Goal: Task Accomplishment & Management: Manage account settings

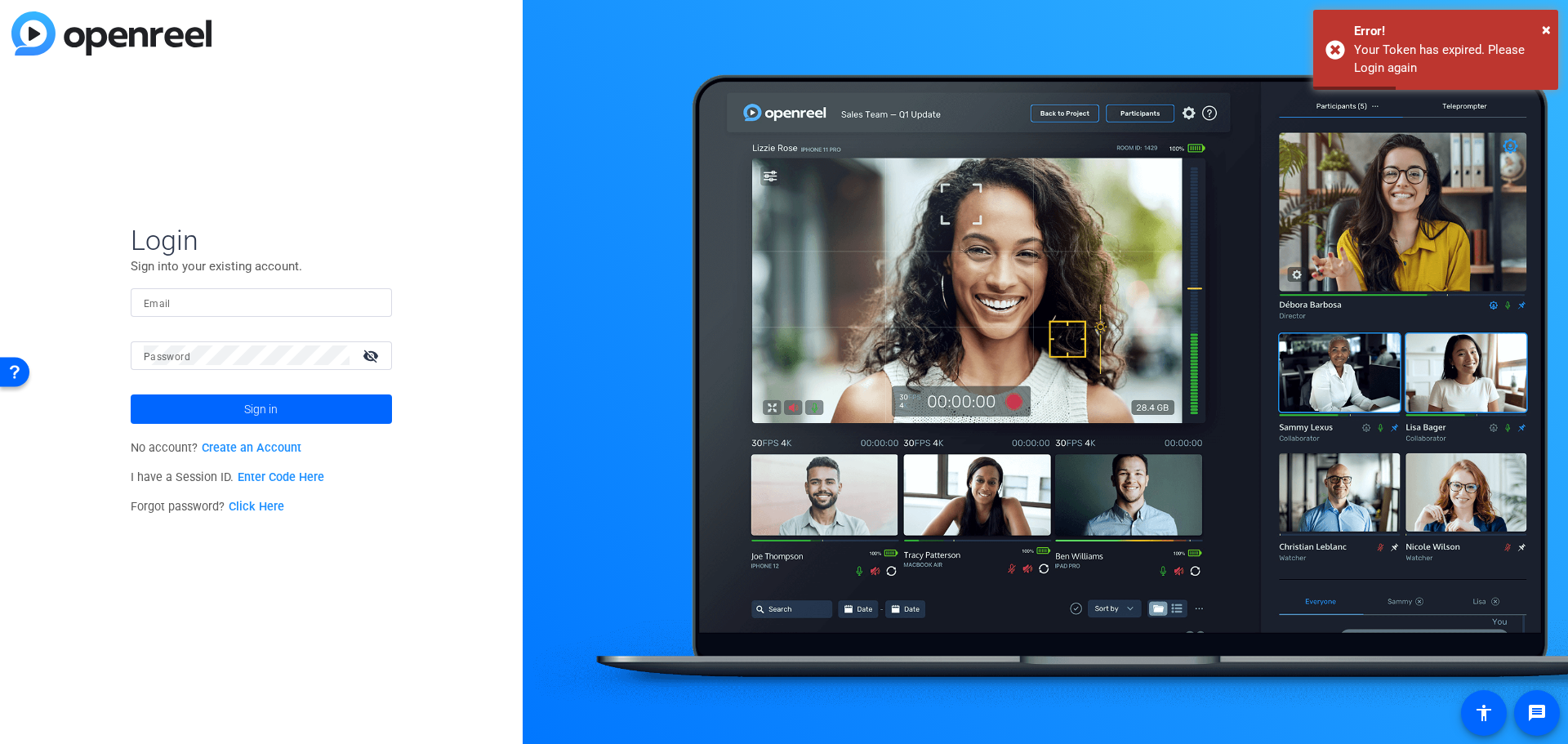
click at [262, 307] on input "Email" at bounding box center [261, 302] width 235 height 20
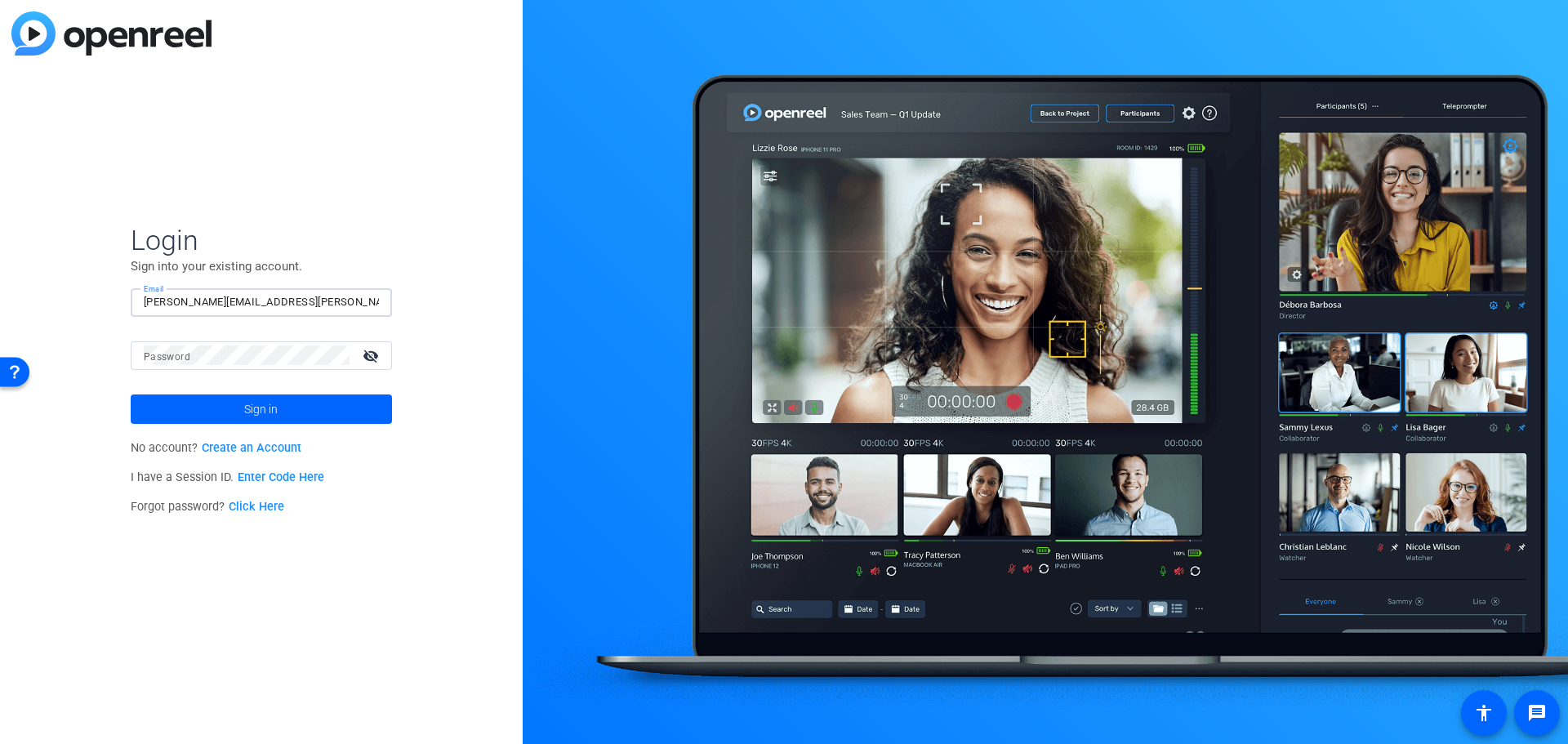
click at [316, 307] on input "[PERSON_NAME][EMAIL_ADDRESS][PERSON_NAME][DOMAIN_NAME]" at bounding box center [261, 302] width 235 height 20
type input "[PERSON_NAME][EMAIL_ADDRESS][PERSON_NAME][DOMAIN_NAME]"
click at [367, 354] on mat-icon "visibility_off" at bounding box center [372, 356] width 39 height 24
click at [255, 410] on span "Sign in" at bounding box center [261, 409] width 34 height 41
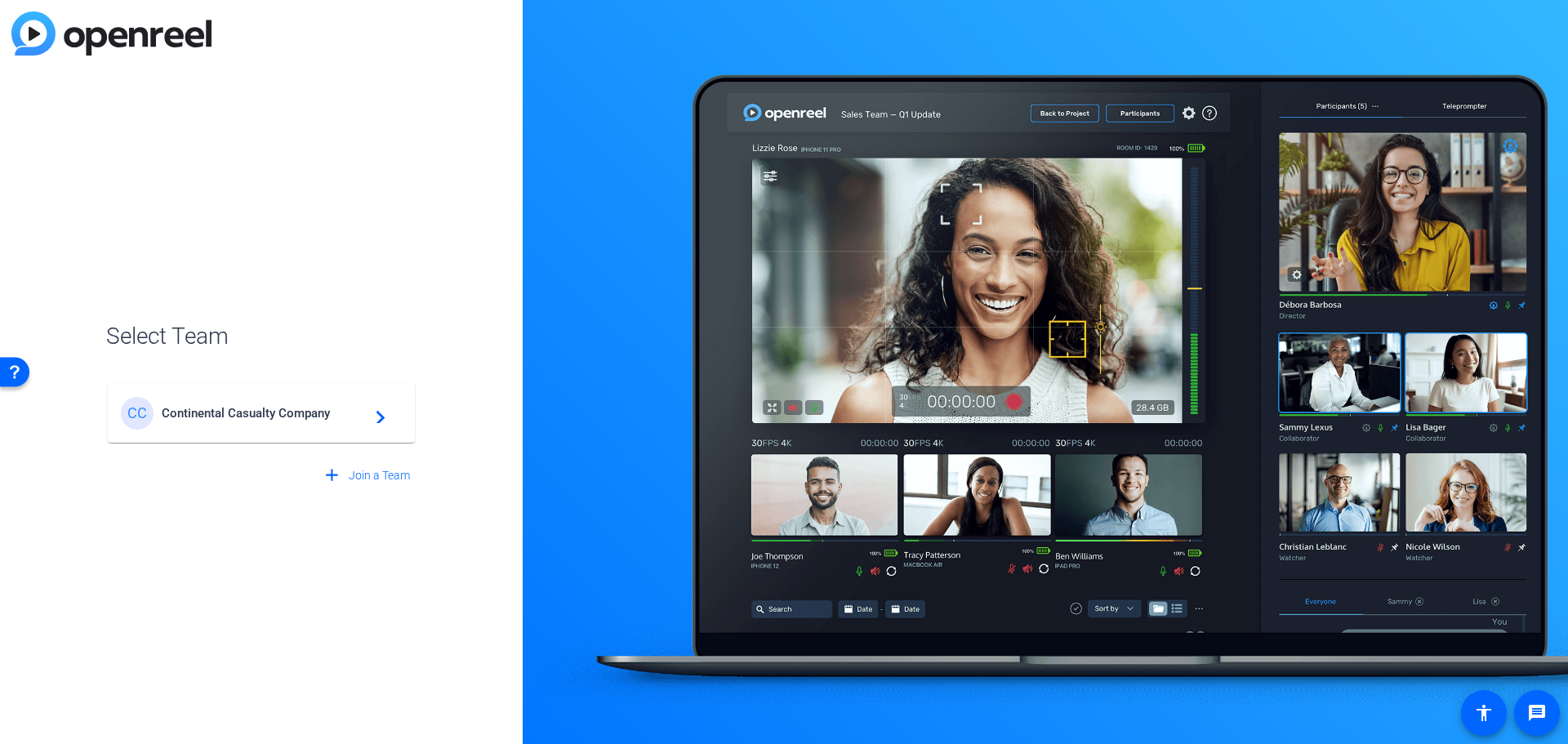
click at [380, 417] on mat-icon "navigate_next" at bounding box center [376, 413] width 20 height 20
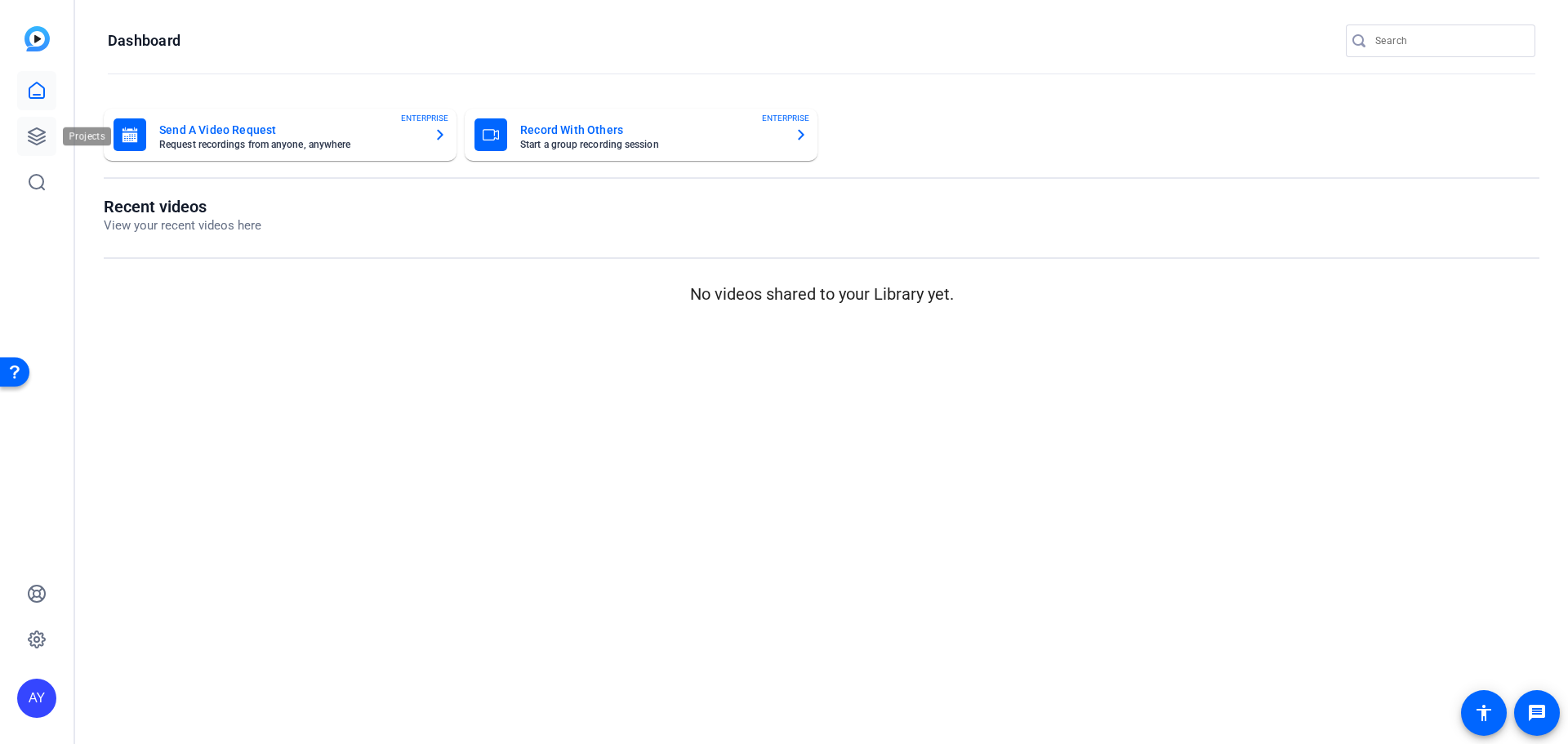
click at [44, 132] on icon at bounding box center [37, 136] width 16 height 16
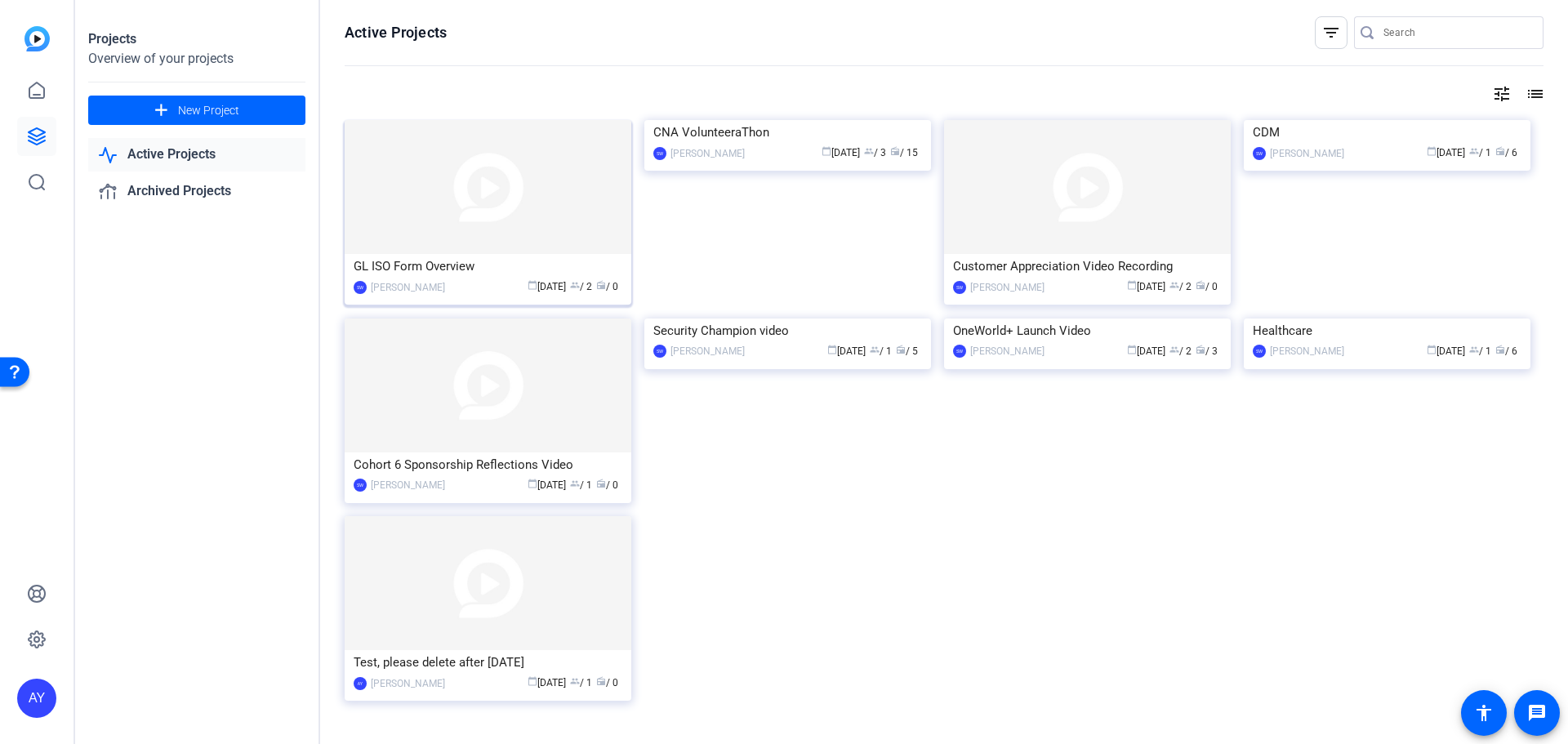
click at [458, 221] on img at bounding box center [488, 187] width 287 height 134
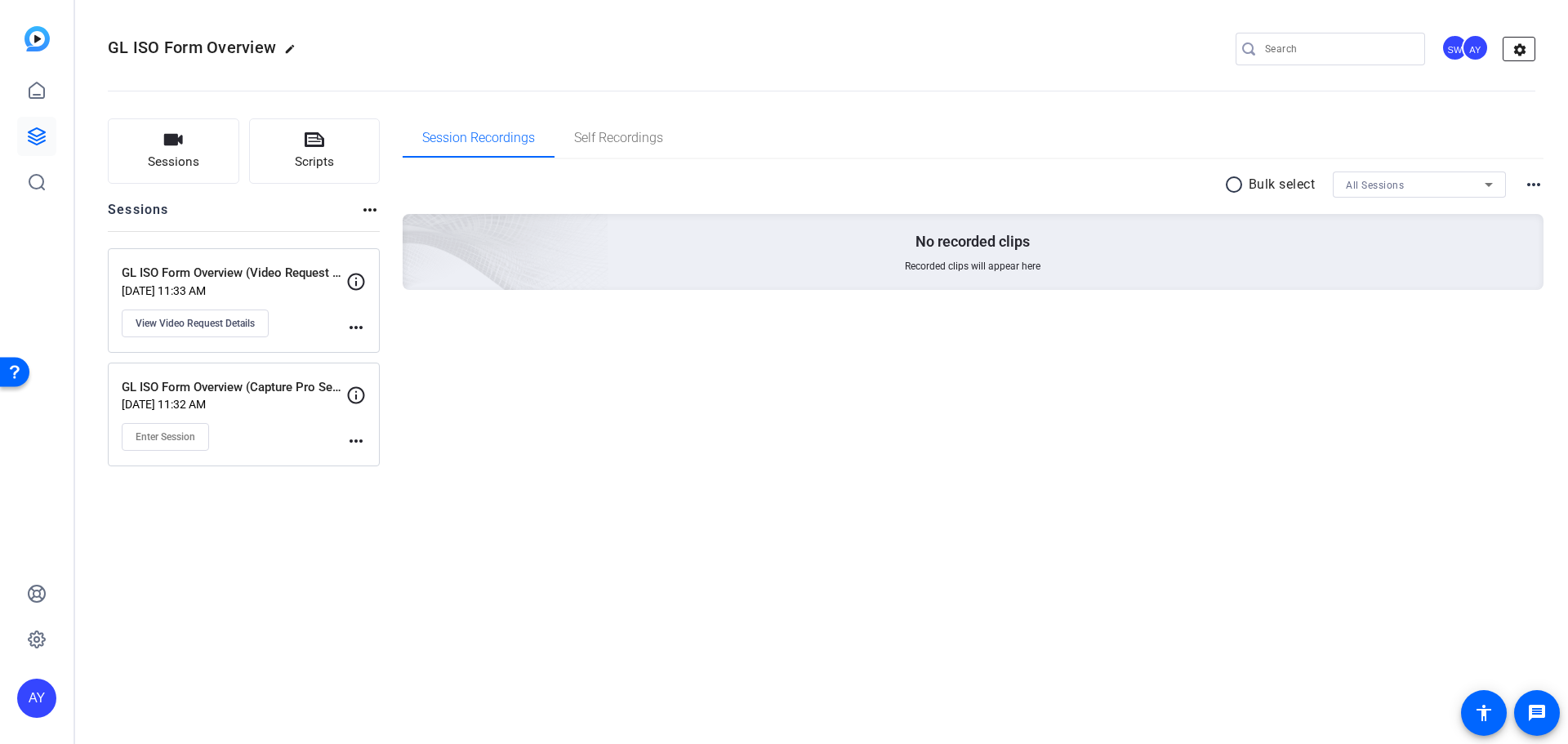
click at [1521, 48] on mat-icon "settings" at bounding box center [1519, 50] width 33 height 25
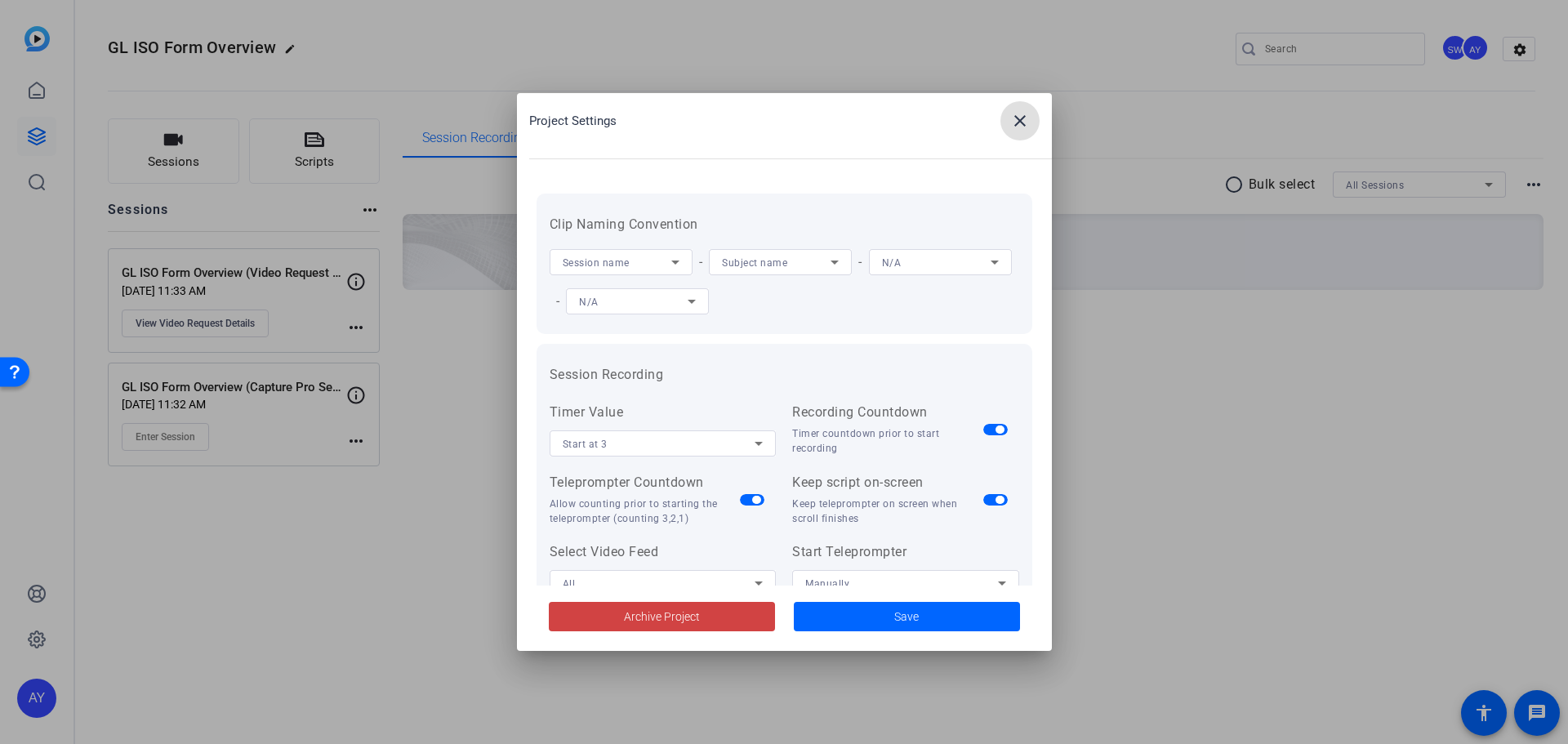
click at [0, 0] on mat-icon "close" at bounding box center [0, 0] width 0 height 0
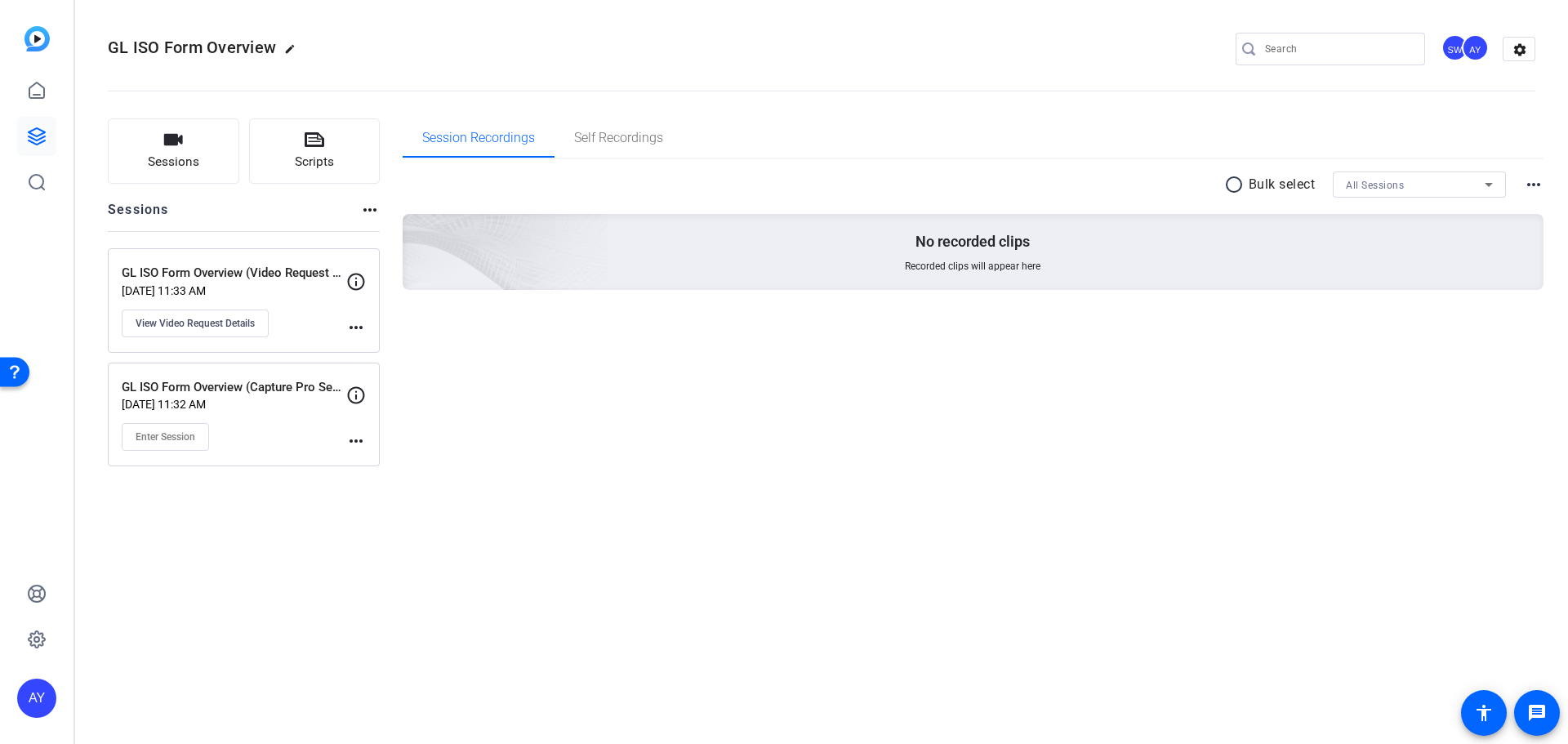
click at [1473, 48] on div "AY" at bounding box center [1474, 47] width 27 height 27
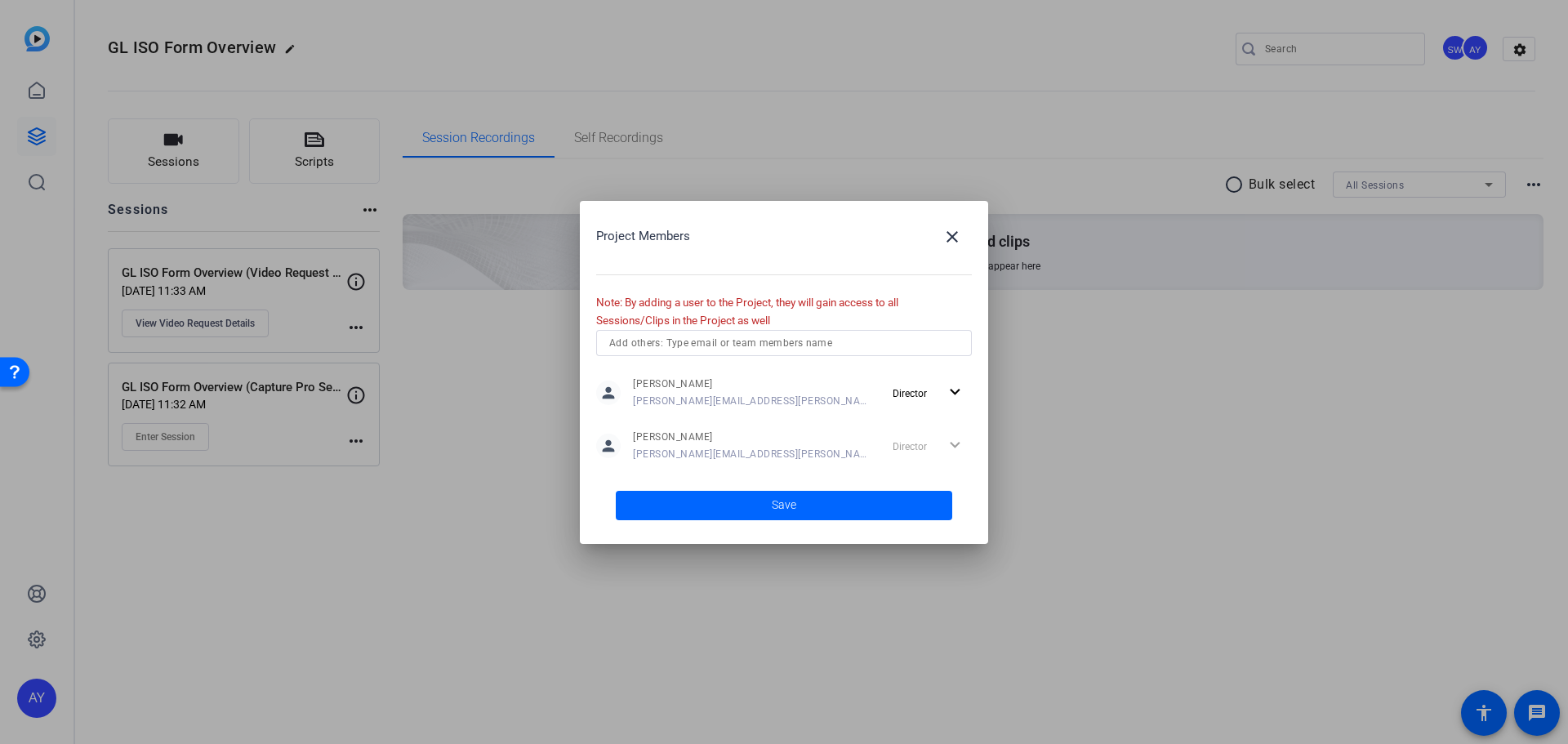
click at [762, 340] on input "text" at bounding box center [783, 343] width 349 height 20
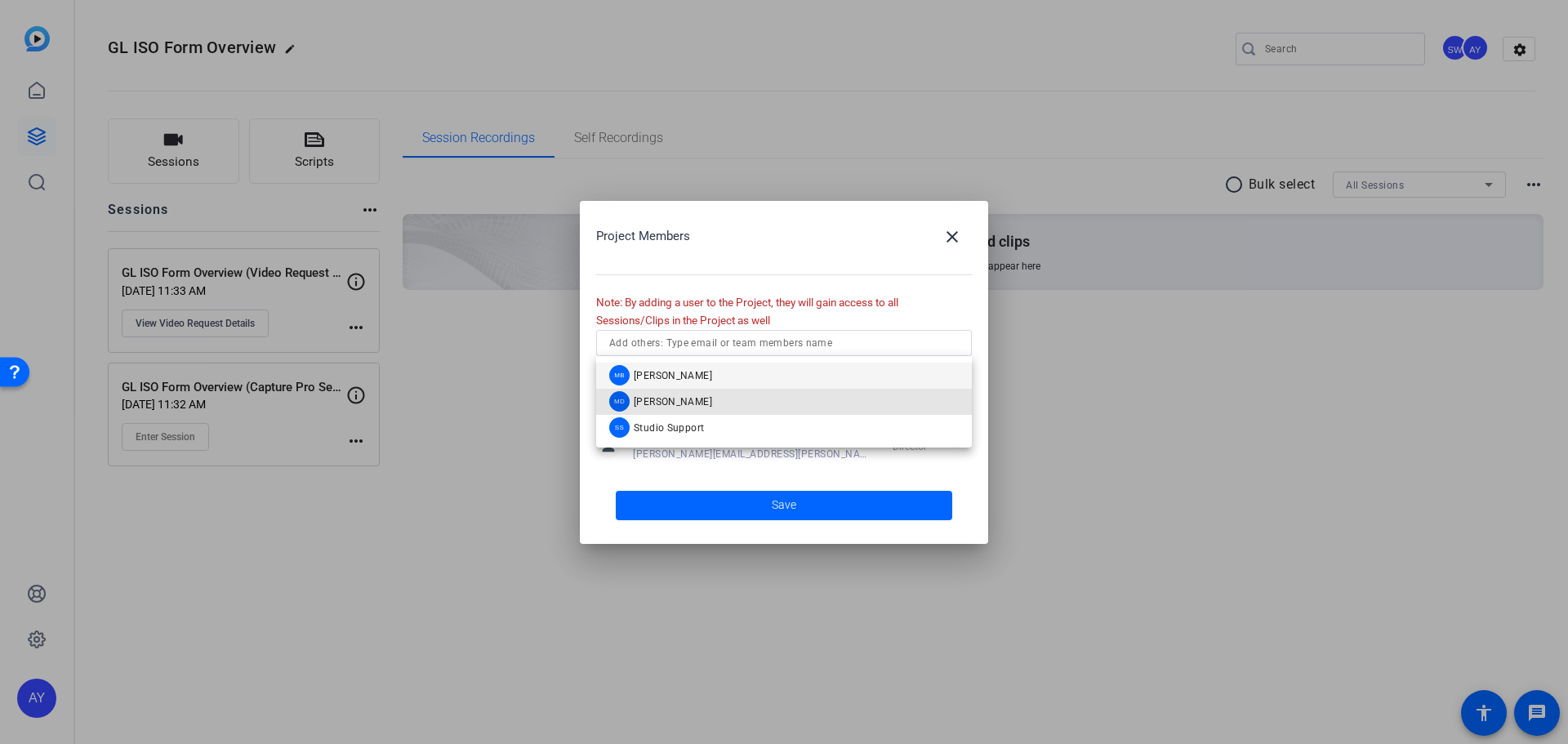
click at [689, 395] on span "[PERSON_NAME]" at bounding box center [673, 401] width 79 height 13
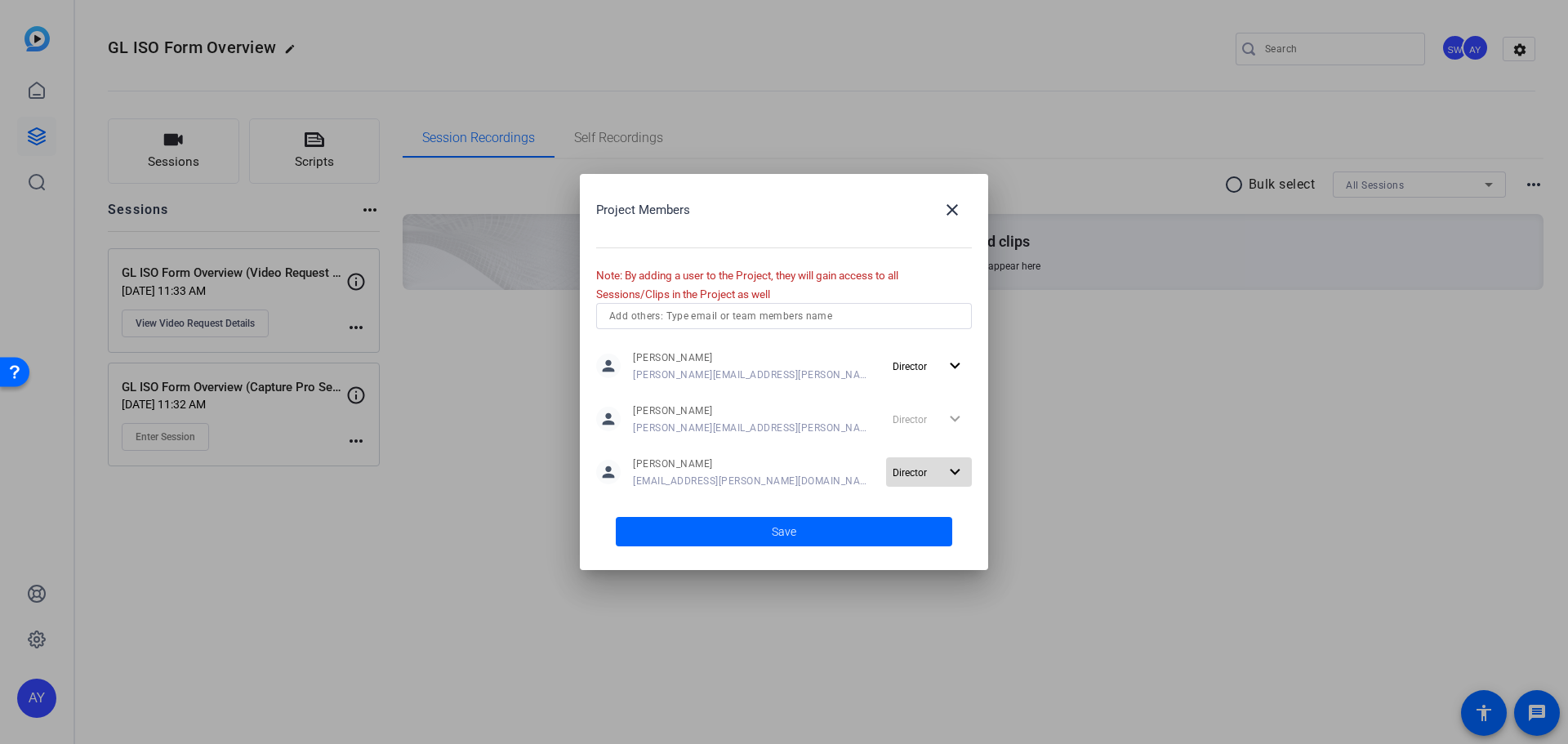
click at [953, 474] on mat-icon "expand_more" at bounding box center [955, 472] width 21 height 21
click at [945, 503] on span "Director" at bounding box center [945, 504] width 37 height 11
click at [833, 532] on span at bounding box center [784, 531] width 336 height 39
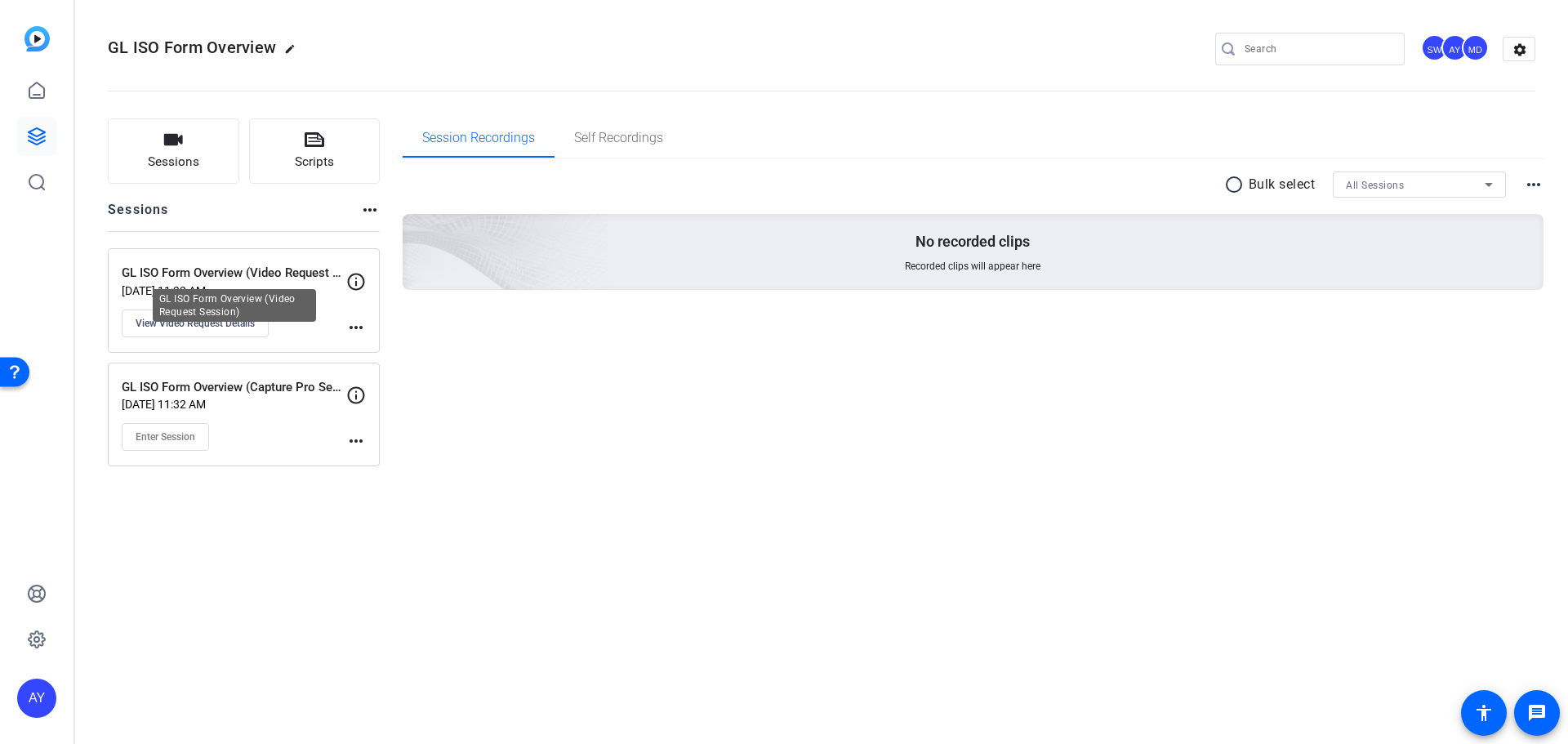
click at [236, 272] on p "GL ISO Form Overview (Video Request Session)" at bounding box center [234, 273] width 225 height 19
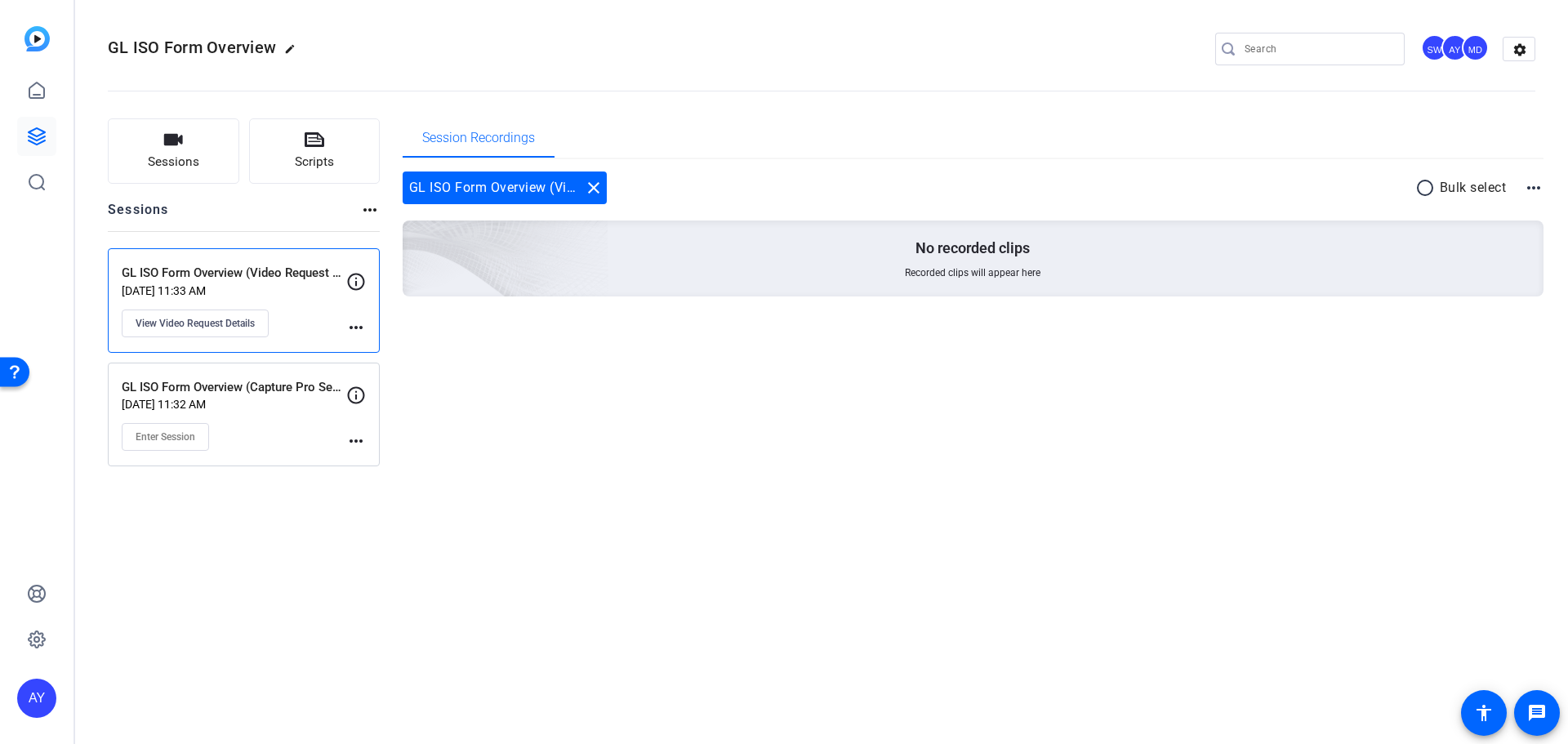
click at [233, 390] on p "GL ISO Form Overview (Capture Pro Session)" at bounding box center [234, 387] width 225 height 19
click at [245, 394] on p "GL ISO Form Overview (Capture Pro Session)" at bounding box center [234, 387] width 225 height 19
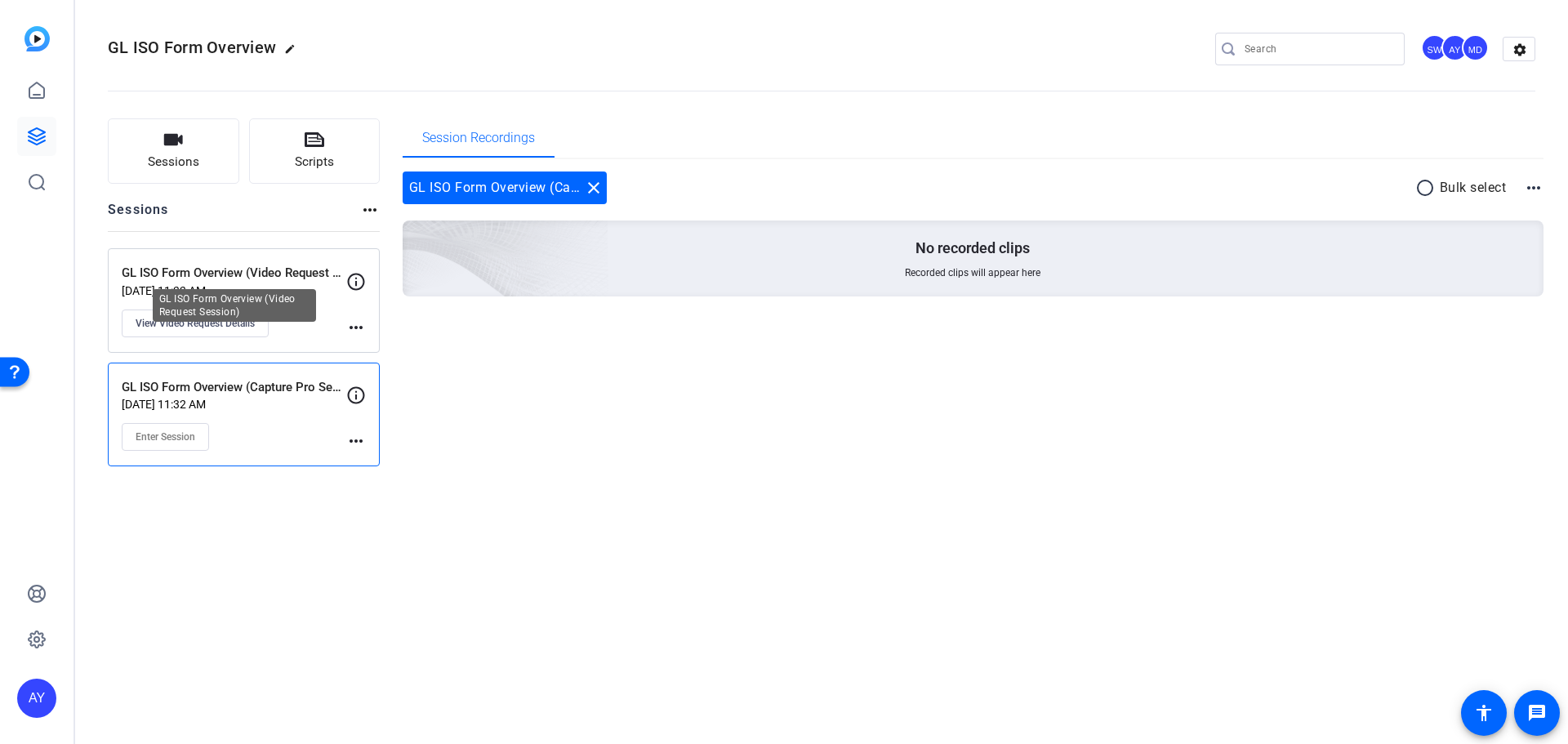
click at [212, 273] on p "GL ISO Form Overview (Video Request Session)" at bounding box center [234, 273] width 225 height 19
